Goal: Find specific page/section: Find specific page/section

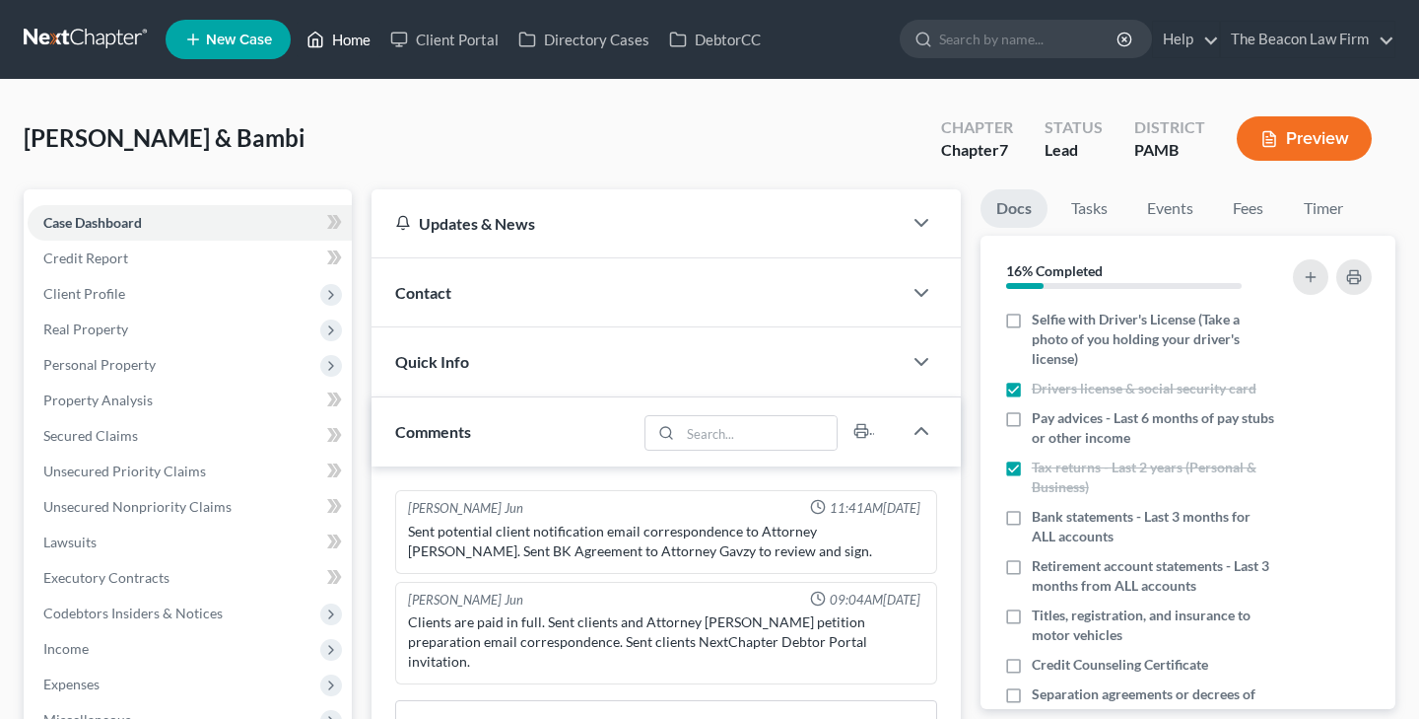
click at [339, 34] on link "Home" at bounding box center [339, 39] width 84 height 35
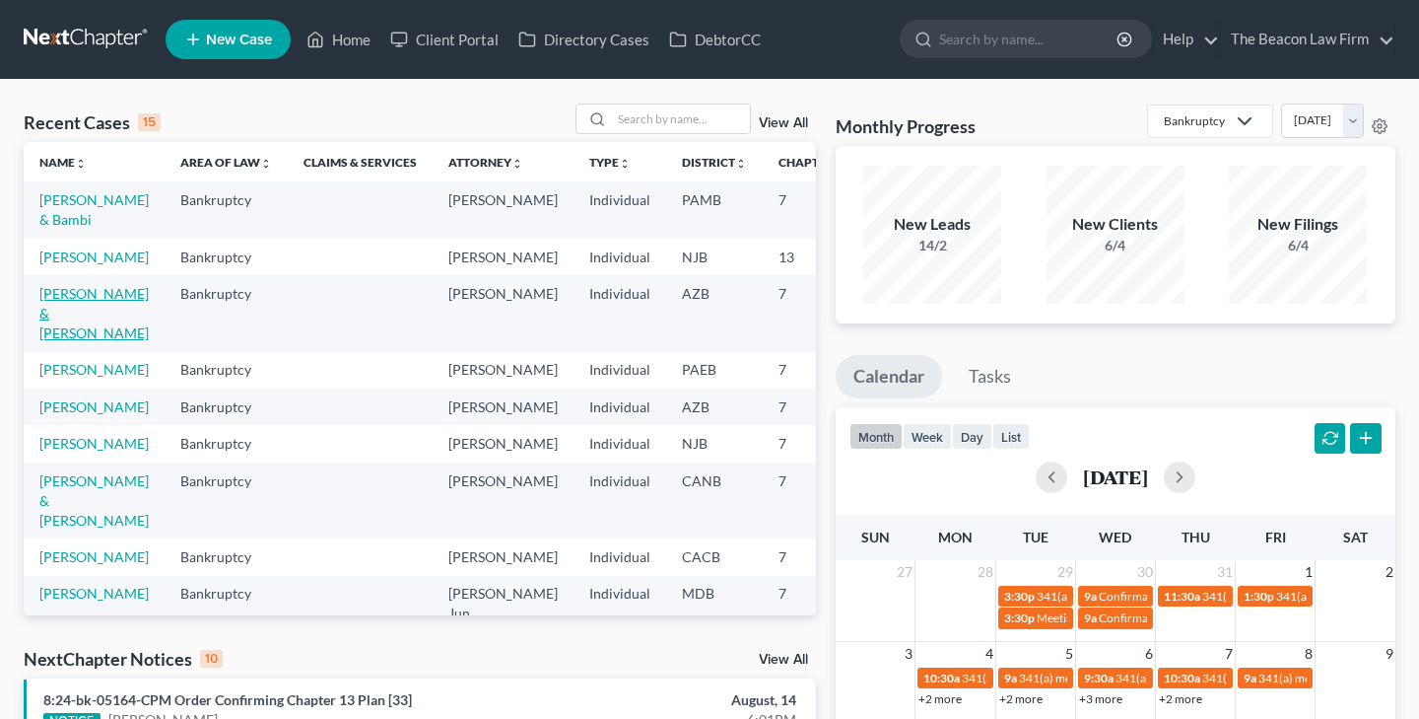
click at [70, 335] on link "[PERSON_NAME] & [PERSON_NAME]" at bounding box center [93, 313] width 109 height 56
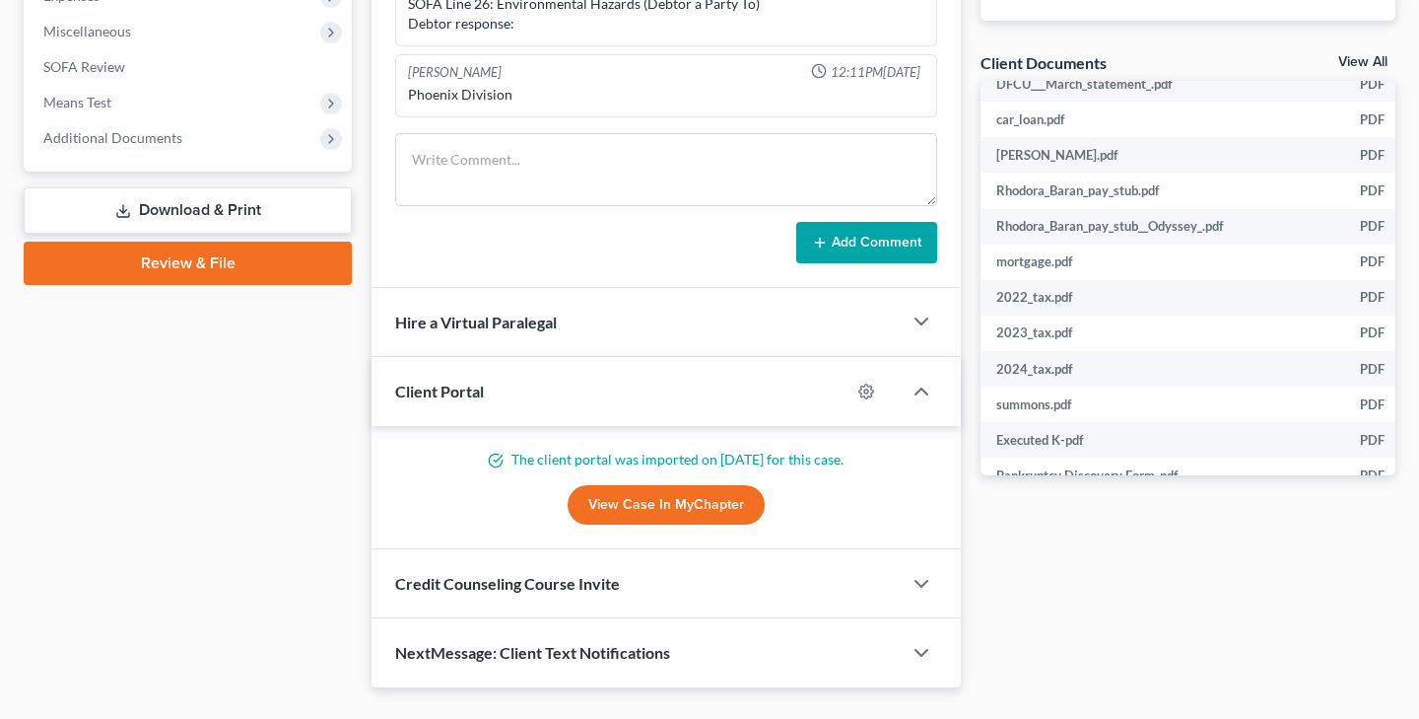
scroll to position [657, 0]
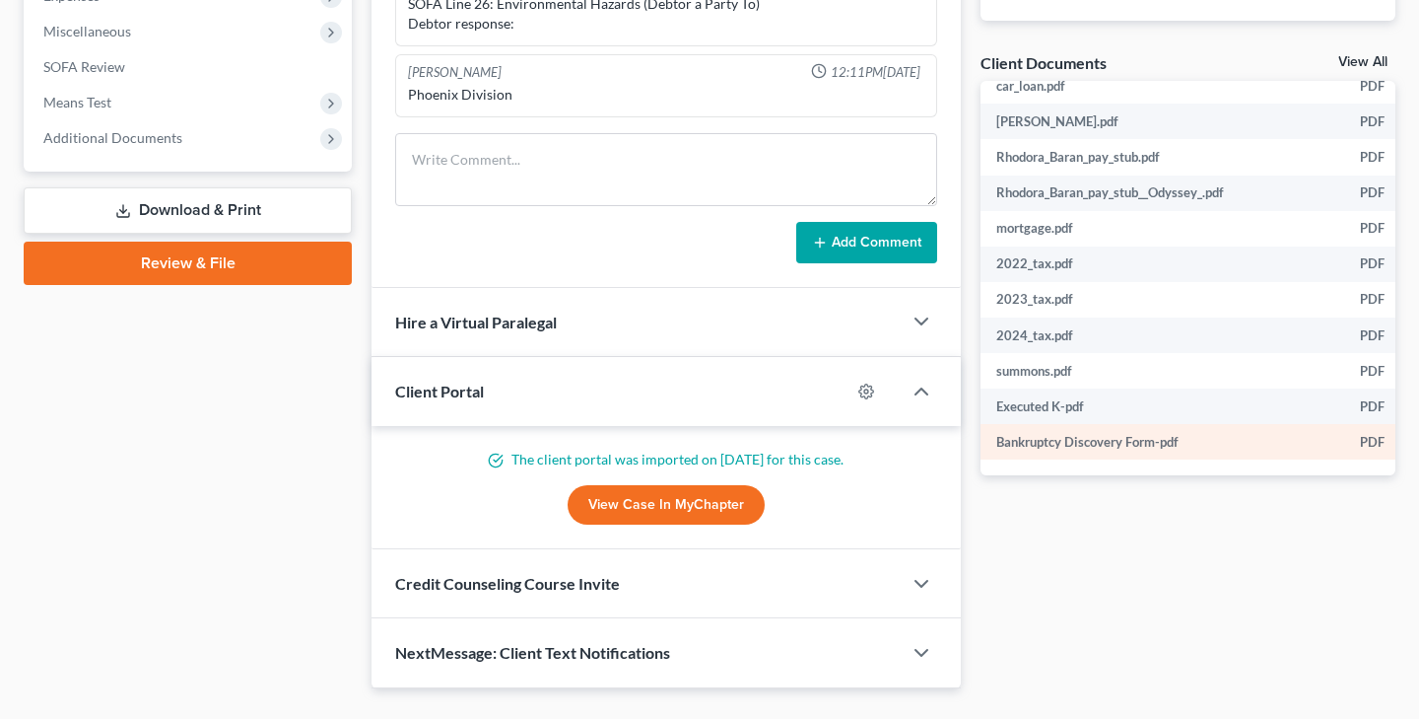
click at [1093, 444] on td "Bankruptcy Discovery Form-pdf" at bounding box center [1163, 441] width 364 height 35
click at [1276, 438] on td "Bankruptcy Discovery Form-pdf" at bounding box center [1163, 441] width 364 height 35
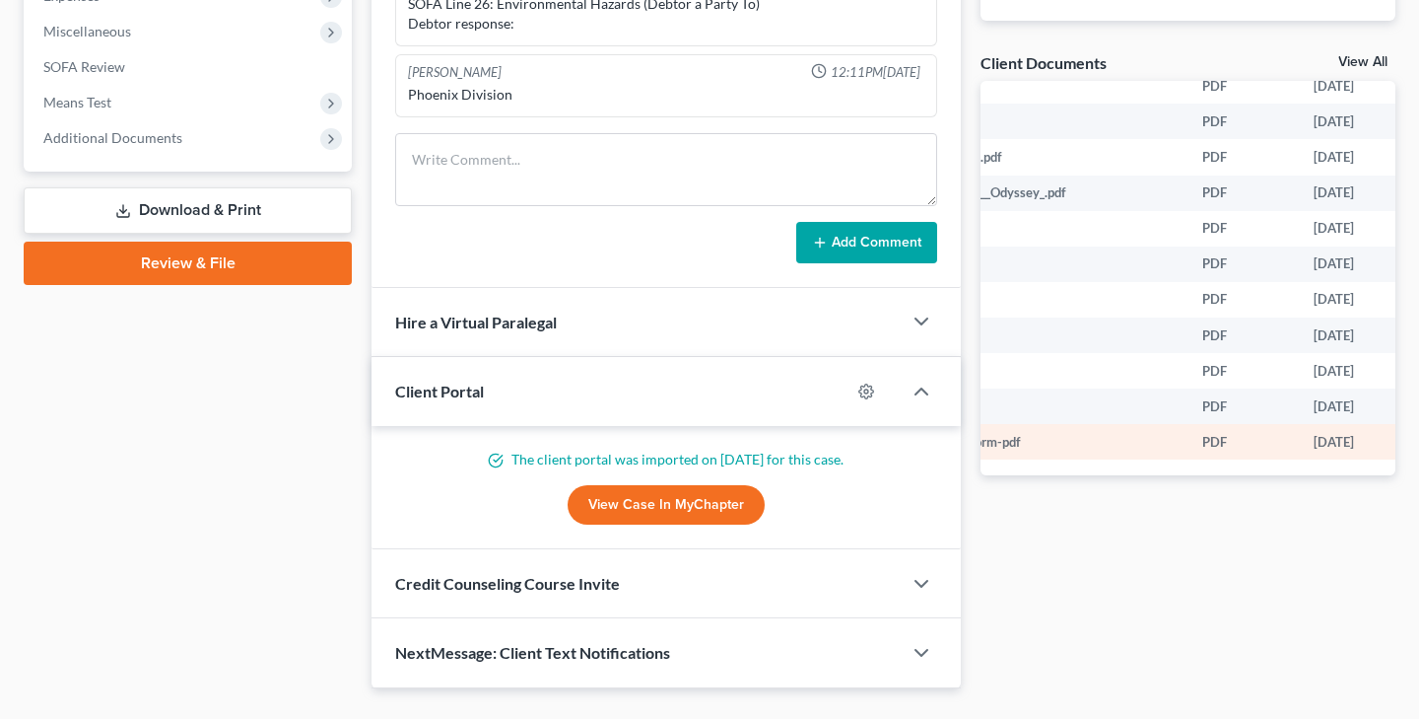
scroll to position [657, 230]
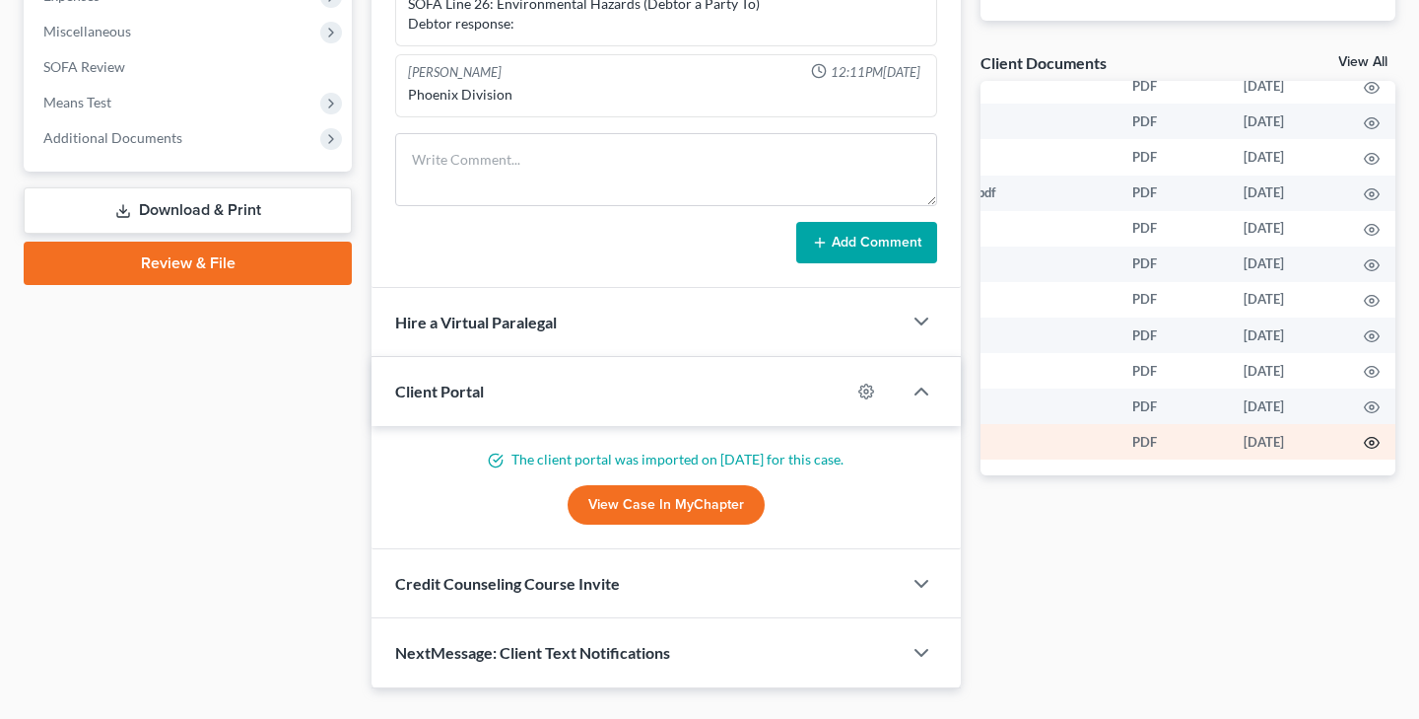
click at [1373, 438] on icon "button" at bounding box center [1371, 443] width 15 height 11
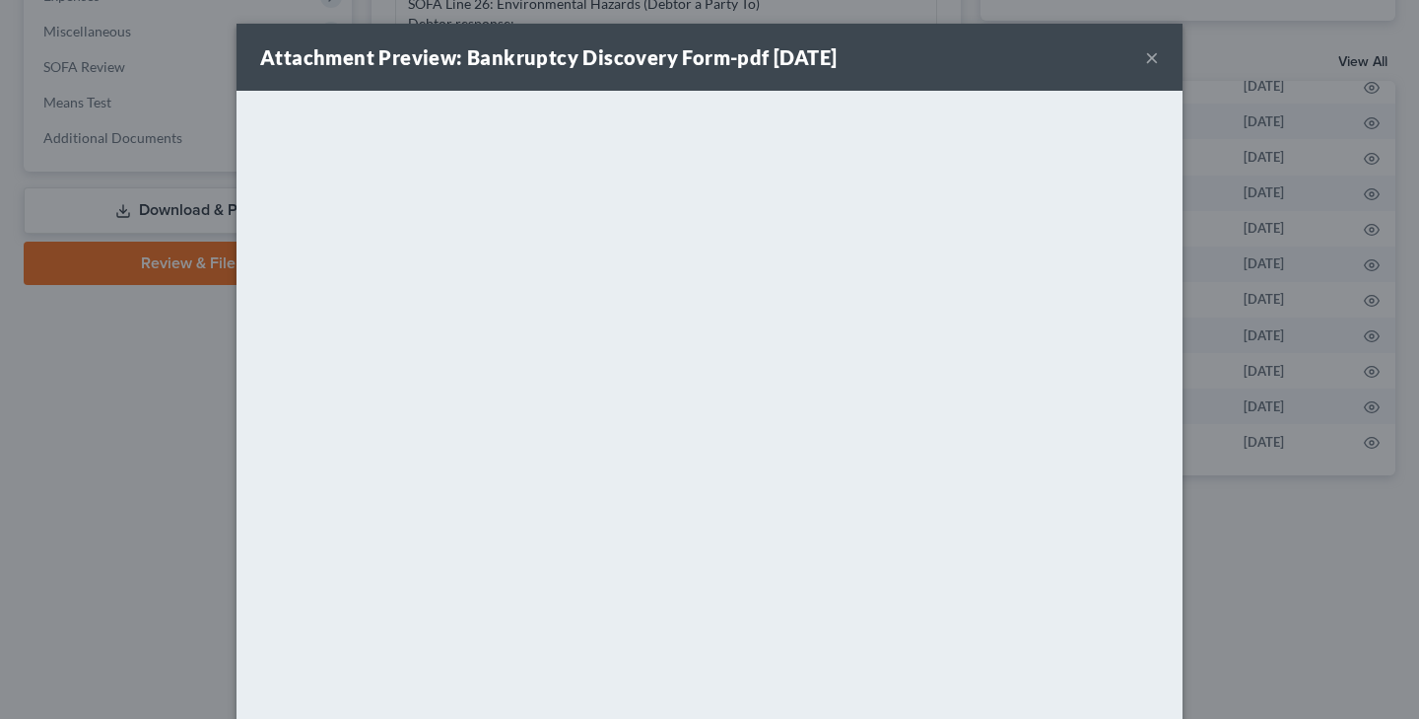
click at [1154, 57] on button "×" at bounding box center [1152, 57] width 14 height 24
